Goal: Task Accomplishment & Management: Manage account settings

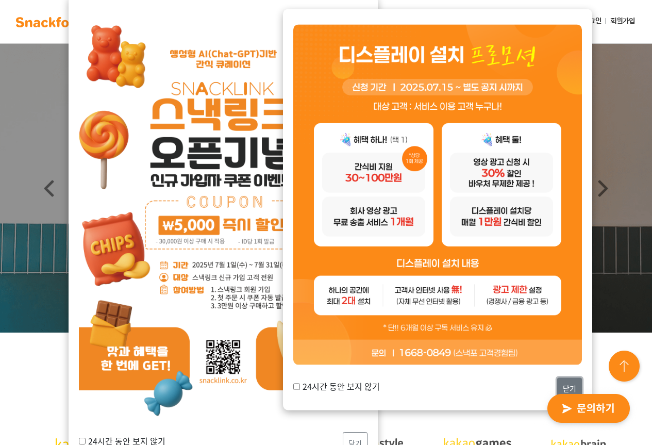
click at [568, 380] on button "닫기" at bounding box center [569, 388] width 25 height 22
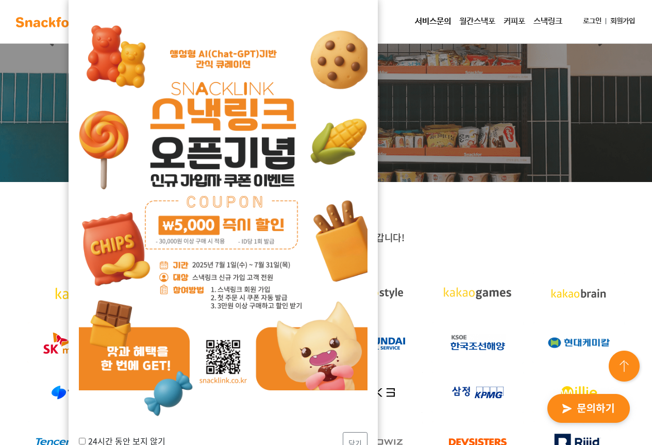
scroll to position [155, 0]
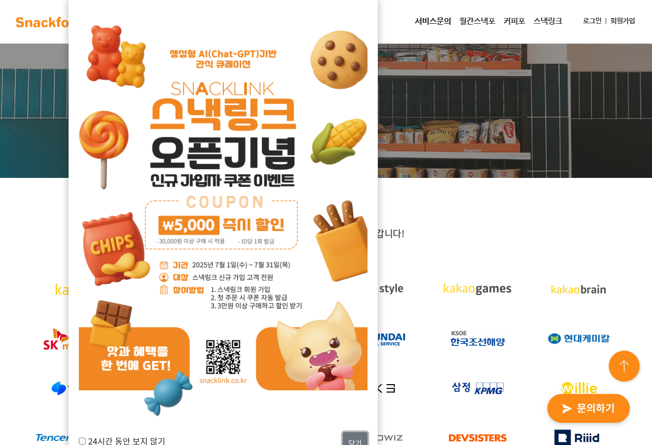
click at [353, 442] on button "닫기" at bounding box center [355, 443] width 25 height 22
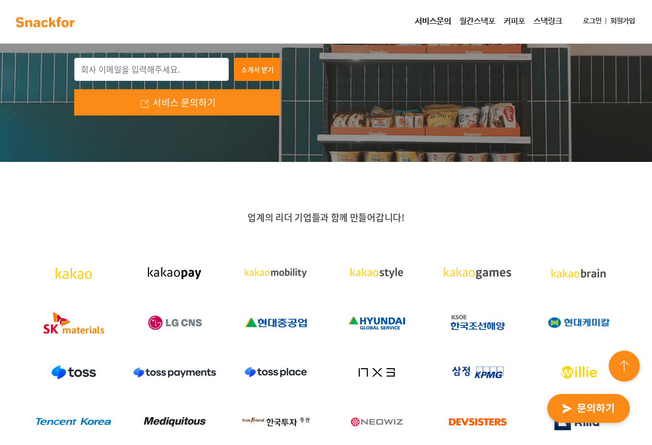
scroll to position [0, 0]
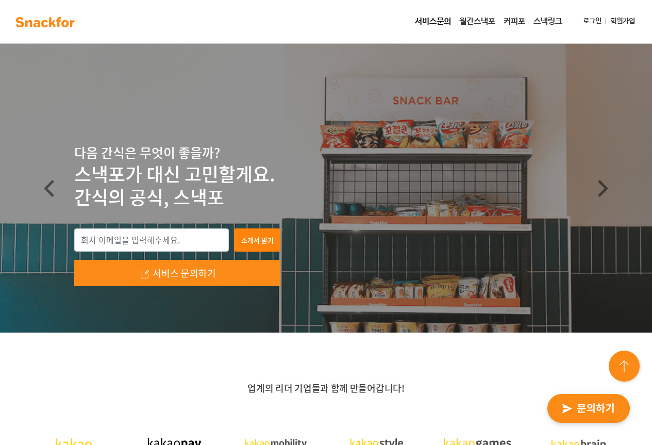
click at [586, 17] on link "로그인" at bounding box center [592, 21] width 27 height 19
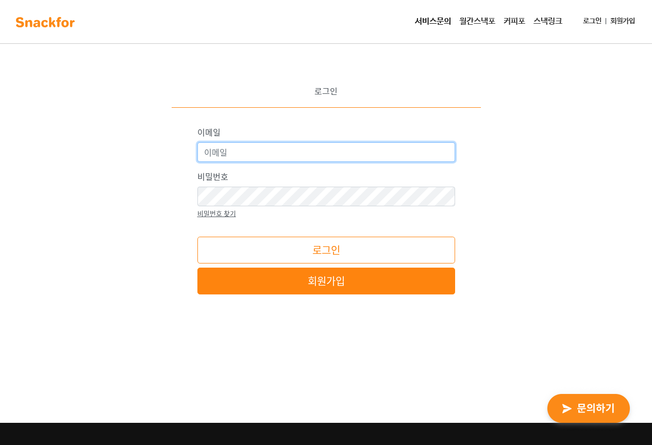
type input "iparkmall@snackfor.com"
click at [295, 153] on input "iparkmall@snackfor.com" at bounding box center [326, 152] width 258 height 20
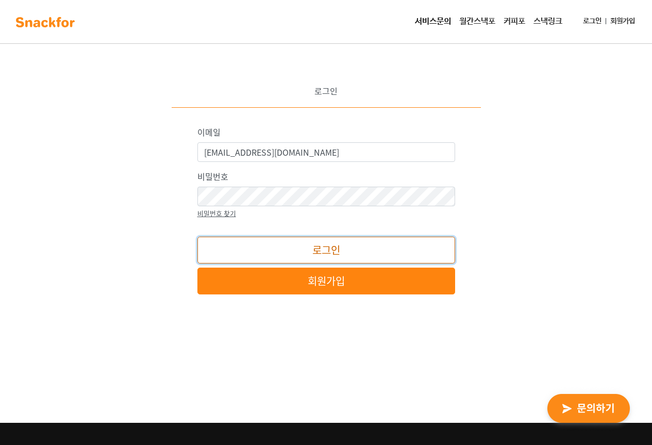
click at [268, 241] on button "로그인" at bounding box center [326, 250] width 258 height 27
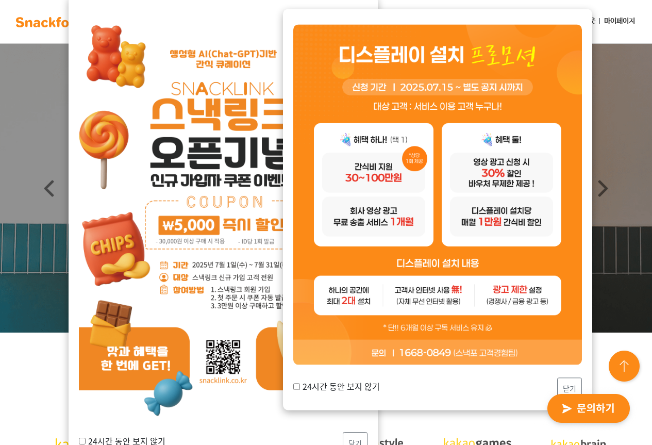
click at [569, 385] on img "button" at bounding box center [588, 408] width 101 height 47
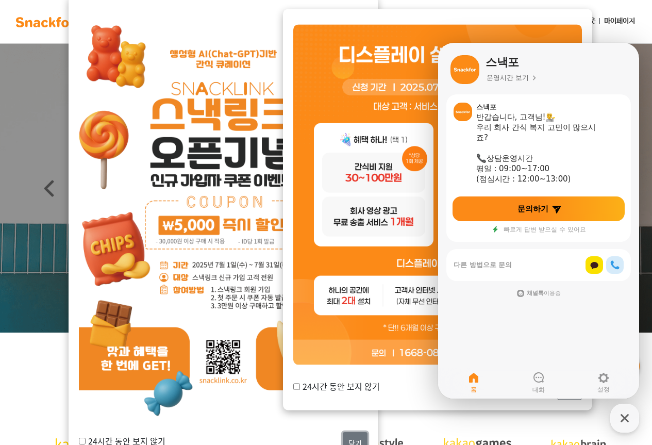
click at [356, 441] on button "닫기" at bounding box center [355, 443] width 25 height 22
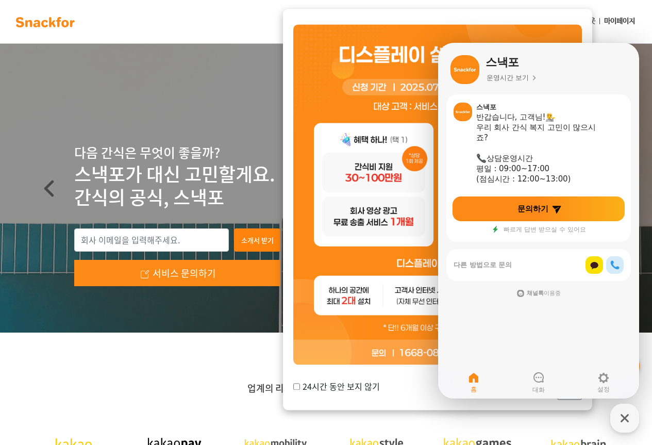
click at [325, 385] on label "24시간 동안 보지 않기" at bounding box center [336, 386] width 87 height 12
click at [300, 385] on input "24시간 동안 보지 않기" at bounding box center [296, 386] width 7 height 7
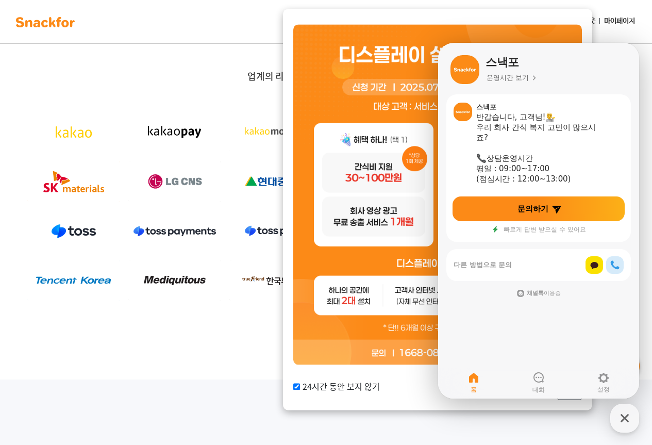
scroll to position [361, 0]
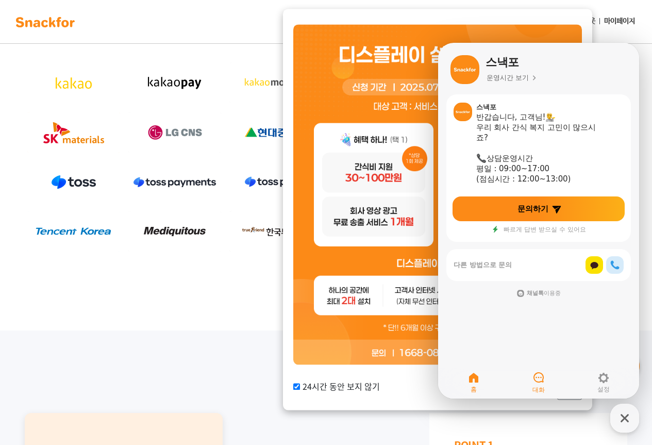
click at [543, 378] on icon at bounding box center [539, 377] width 10 height 10
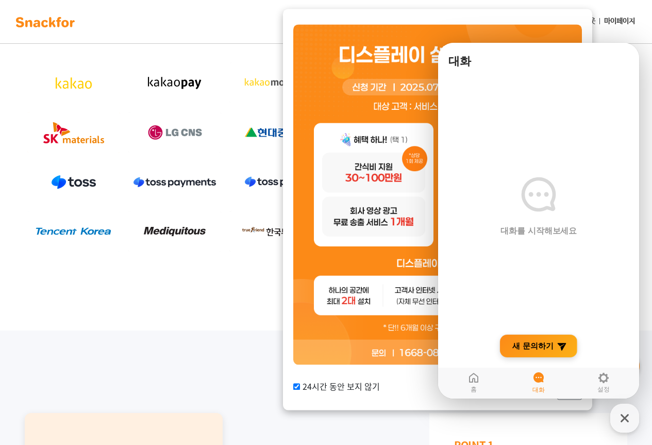
click at [546, 347] on span "새 문의하기" at bounding box center [532, 346] width 41 height 10
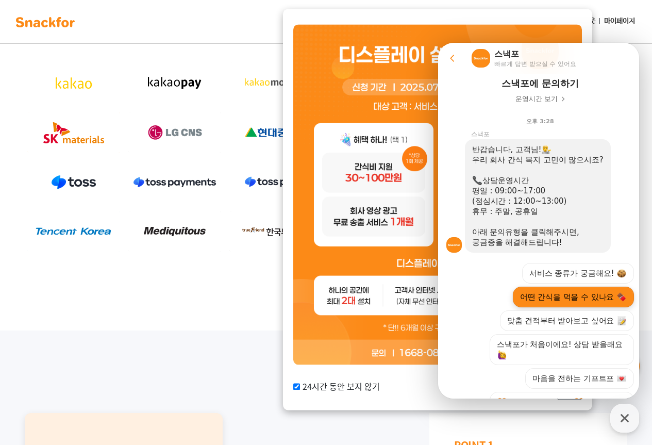
scroll to position [138, 0]
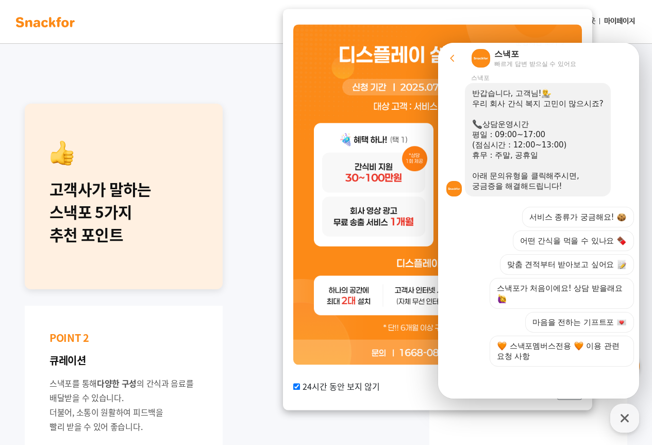
click at [464, 327] on div "서비스 종류가 궁금해요! 어떤 간식을 먹을 수 있나요 맞춤 견적부터 받아보고 싶어요 스낵포가 처음이에요! 상담 받을래요 마음을 전하는 기프트포…" at bounding box center [549, 287] width 170 height 160
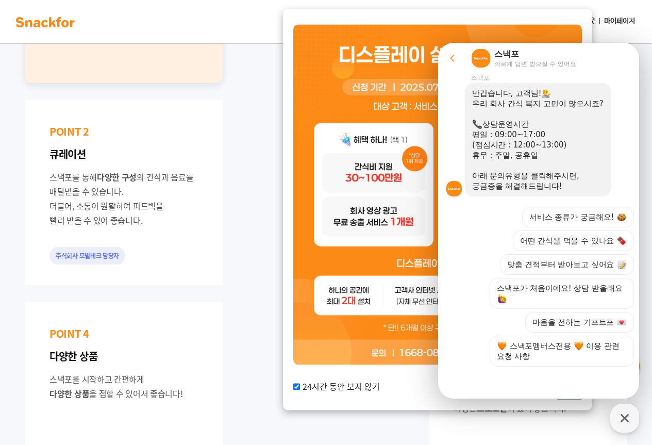
click at [342, 387] on label "24시간 동안 보지 않기" at bounding box center [336, 386] width 87 height 12
click at [300, 387] on input "24시간 동안 보지 않기" at bounding box center [296, 386] width 7 height 7
click at [341, 391] on label "24시간 동안 보지 않기" at bounding box center [336, 386] width 87 height 12
click at [300, 390] on input "24시간 동안 보지 않기" at bounding box center [296, 386] width 7 height 7
checkbox input "true"
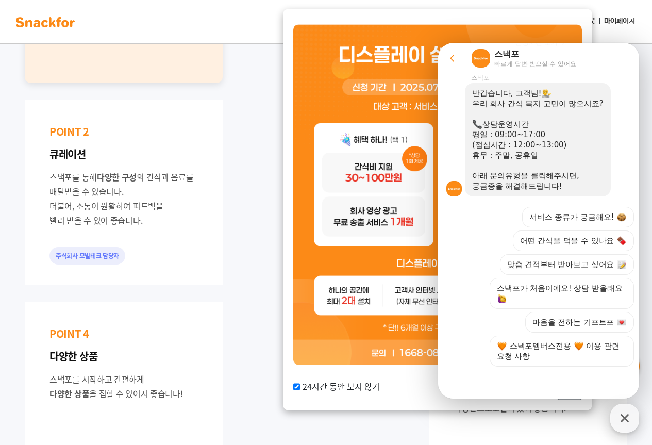
click at [633, 417] on icon "button" at bounding box center [625, 418] width 19 height 19
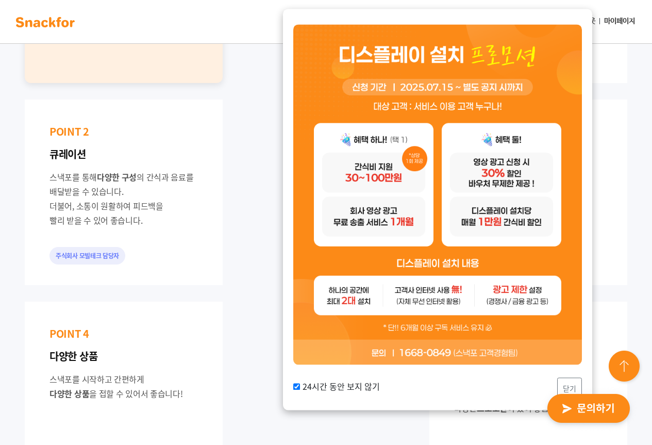
click at [557, 383] on div "24시간 동안 보지 않기 닫기" at bounding box center [437, 388] width 289 height 22
click at [560, 383] on button "닫기" at bounding box center [569, 388] width 25 height 22
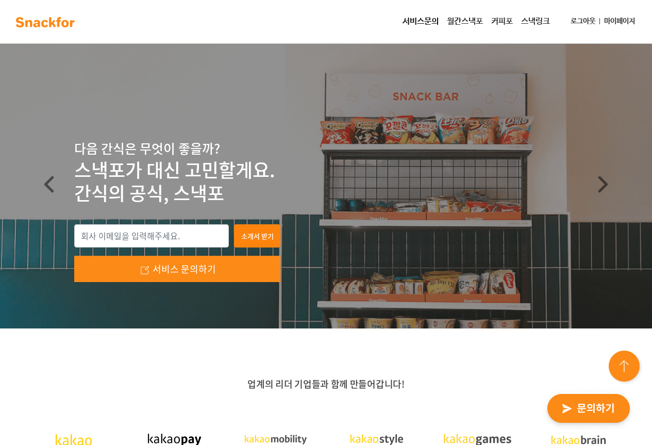
scroll to position [0, 0]
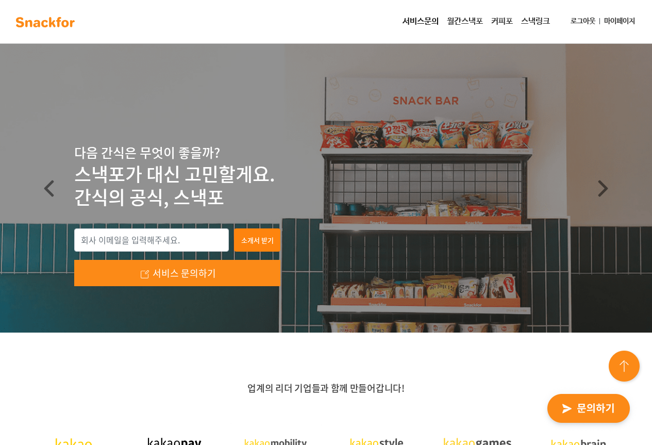
click at [609, 19] on link "마이페이지" at bounding box center [619, 21] width 39 height 19
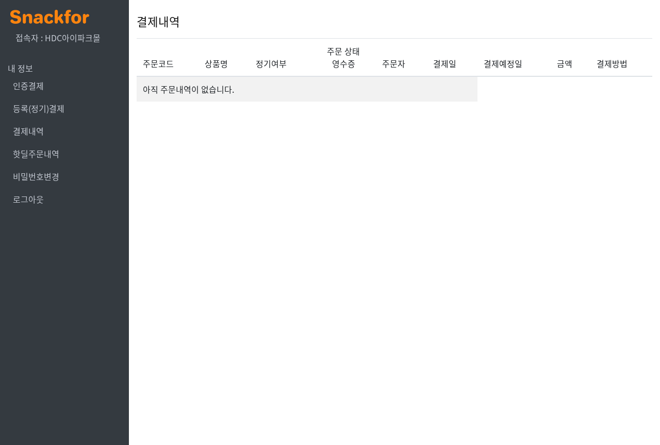
click at [41, 17] on img at bounding box center [49, 17] width 79 height 14
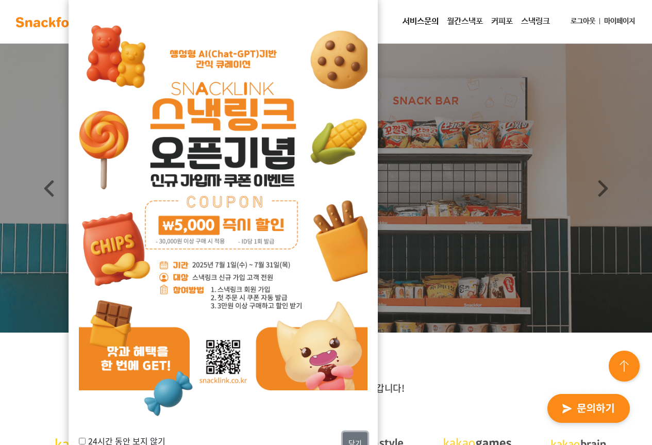
click at [357, 441] on button "닫기" at bounding box center [355, 443] width 25 height 22
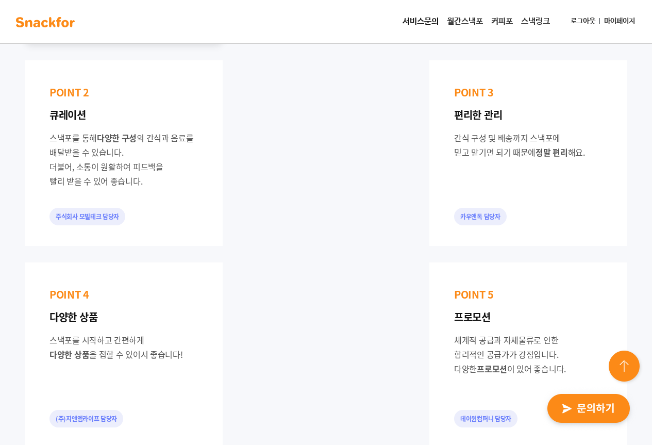
scroll to position [979, 0]
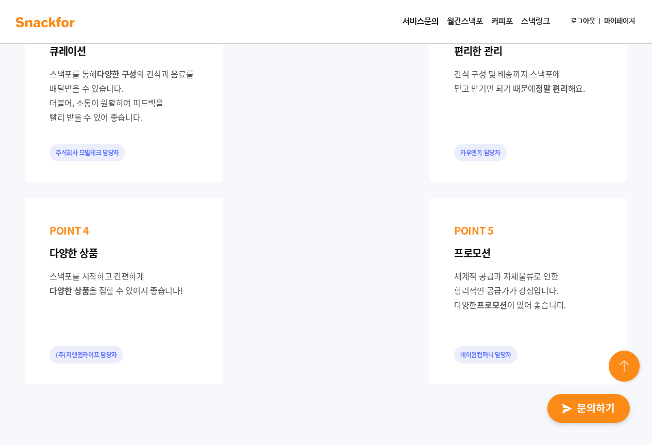
click at [396, 336] on div "고객사가 말하는 스낵포 5가지 추천 포인트 POINT 1 업계 최저가 수준 매일 간식을 배달받기 때문에 비용에 민감한데, 스낵포의 단가가 제일…" at bounding box center [325, 89] width 619 height 606
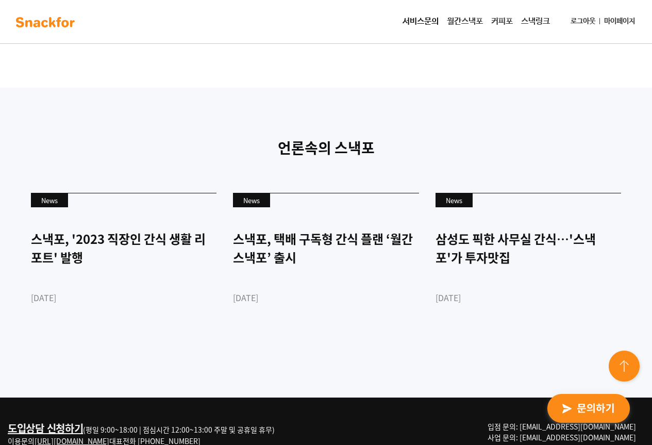
scroll to position [2862, 0]
